Goal: Obtain resource: Obtain resource

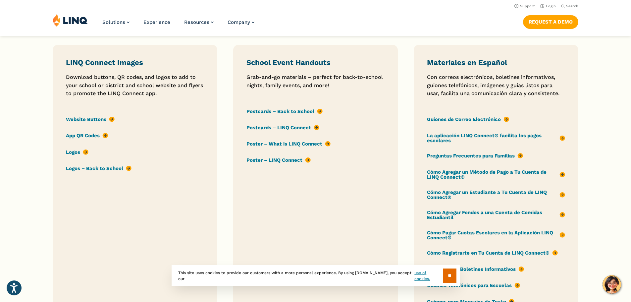
scroll to position [695, 0]
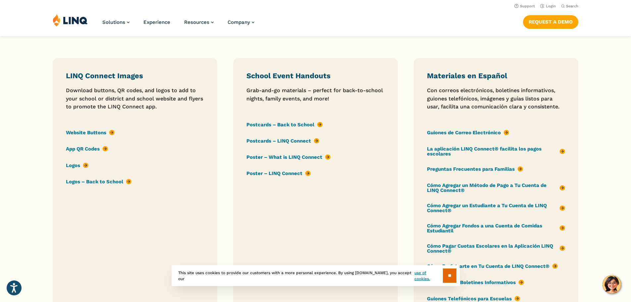
click at [299, 155] on link "Poster – What is LINQ Connect" at bounding box center [288, 157] width 84 height 7
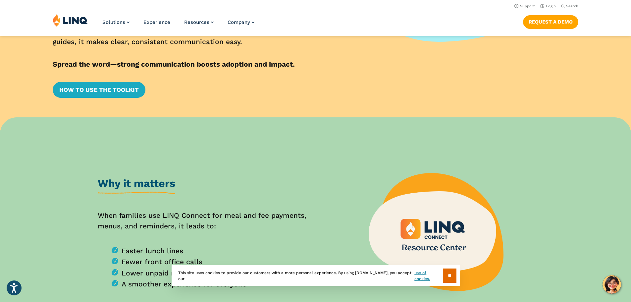
scroll to position [132, 0]
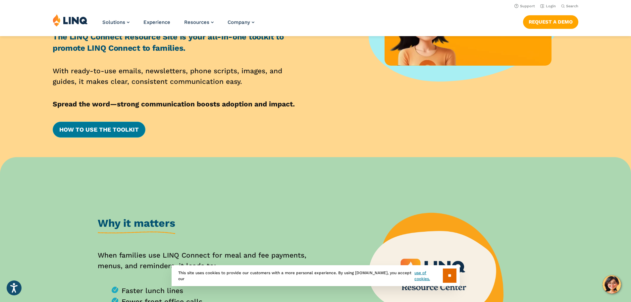
click at [111, 132] on link "How to Use the Toolkit" at bounding box center [99, 130] width 93 height 16
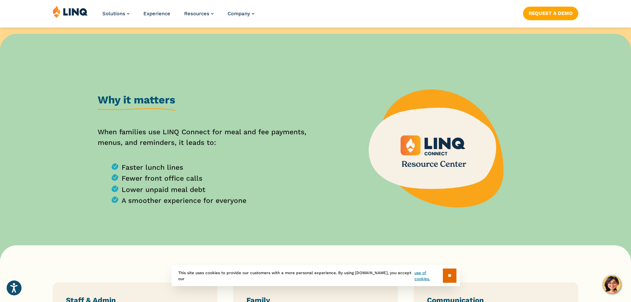
scroll to position [265, 0]
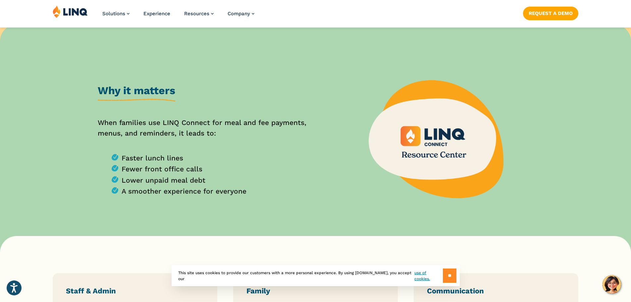
click at [445, 273] on input "**" at bounding box center [450, 275] width 14 height 14
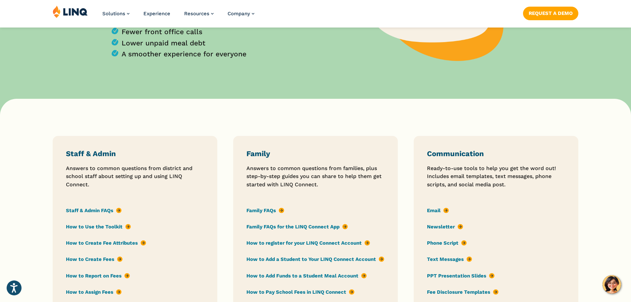
scroll to position [463, 0]
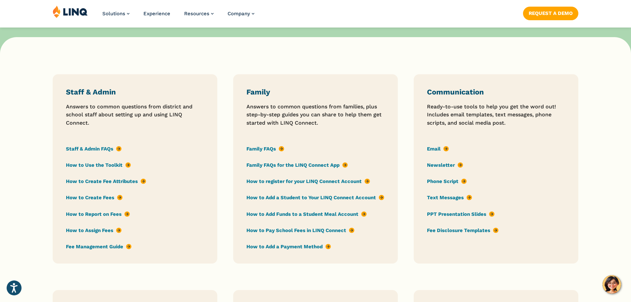
click at [99, 163] on link "How to Use the Toolkit" at bounding box center [98, 164] width 65 height 7
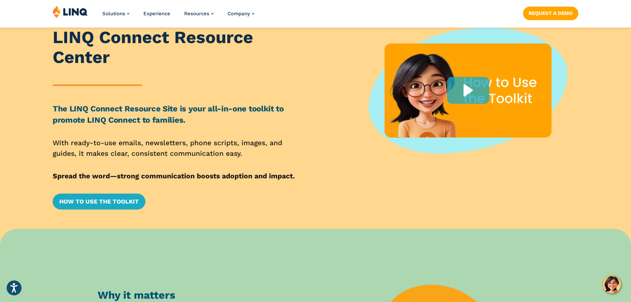
scroll to position [66, 0]
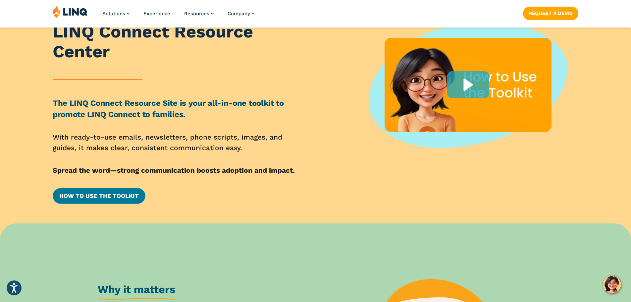
click at [113, 197] on link "How to Use the Toolkit" at bounding box center [99, 196] width 93 height 16
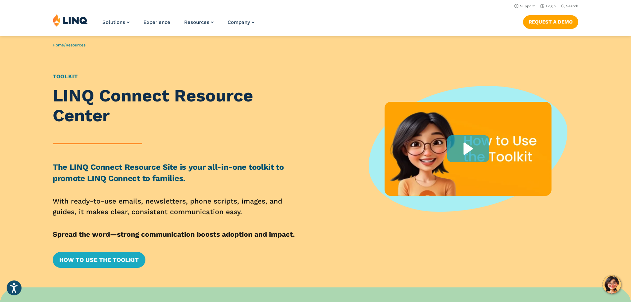
scroll to position [0, 0]
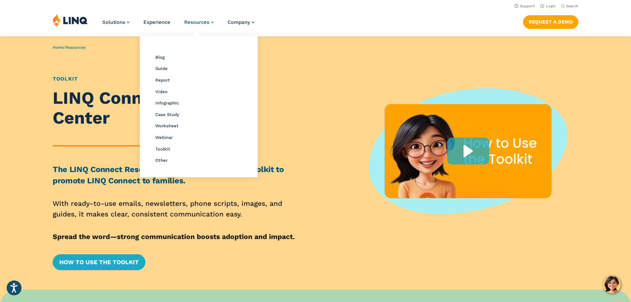
click at [199, 24] on span "Resources" at bounding box center [196, 22] width 25 height 6
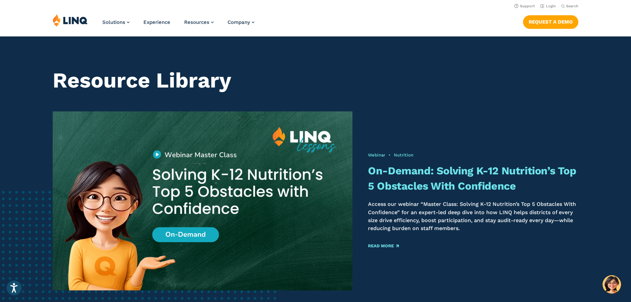
click at [282, 65] on header "Resource Library Webinar • Nutrition On-Demand: Solving K-12 Nutrition’s Top 5 …" at bounding box center [315, 176] width 631 height 280
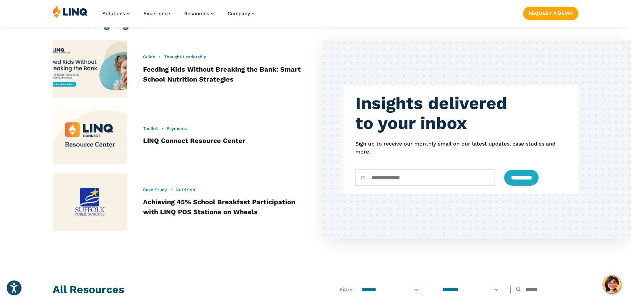
scroll to position [331, 0]
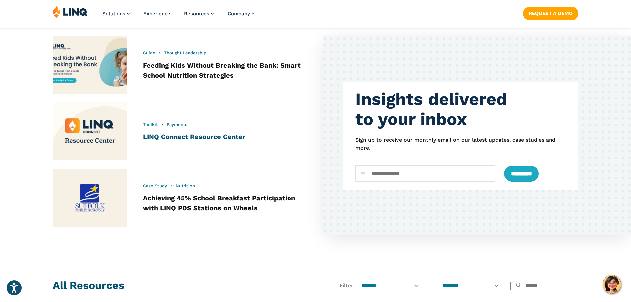
click at [204, 136] on link "LINQ Connect Resource Center" at bounding box center [194, 136] width 102 height 8
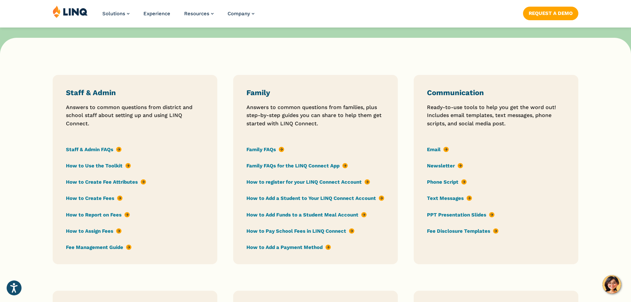
scroll to position [463, 0]
click at [435, 146] on link "Email" at bounding box center [438, 148] width 22 height 7
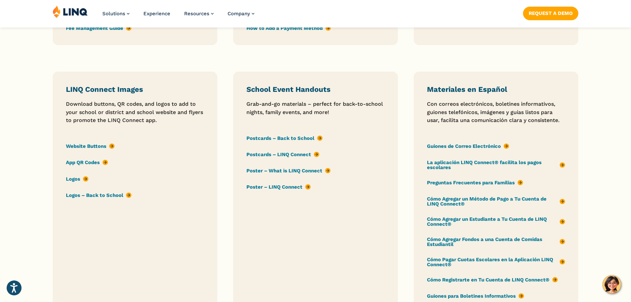
scroll to position [695, 0]
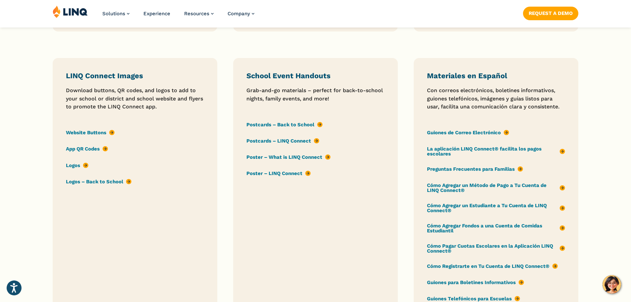
click at [92, 148] on link "App QR Codes" at bounding box center [87, 148] width 42 height 7
